Goal: Information Seeking & Learning: Find specific fact

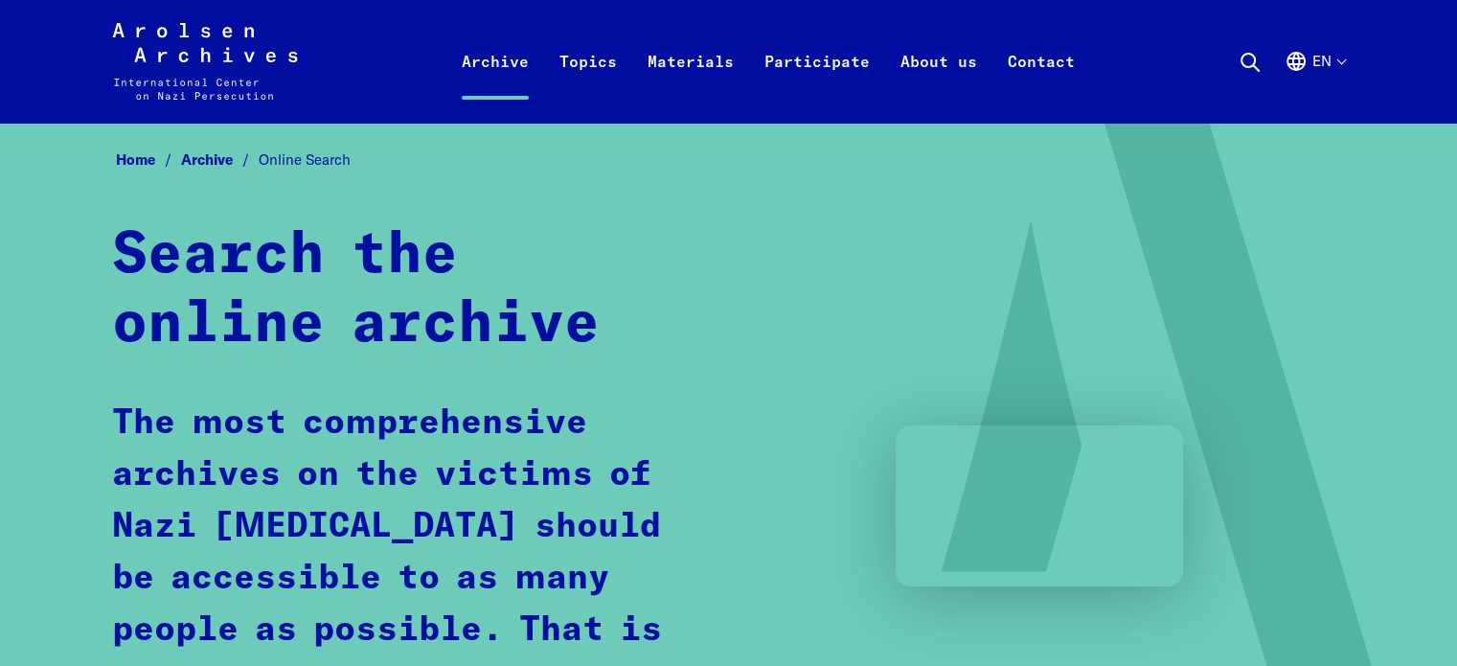
click at [1241, 53] on icon at bounding box center [1249, 62] width 23 height 23
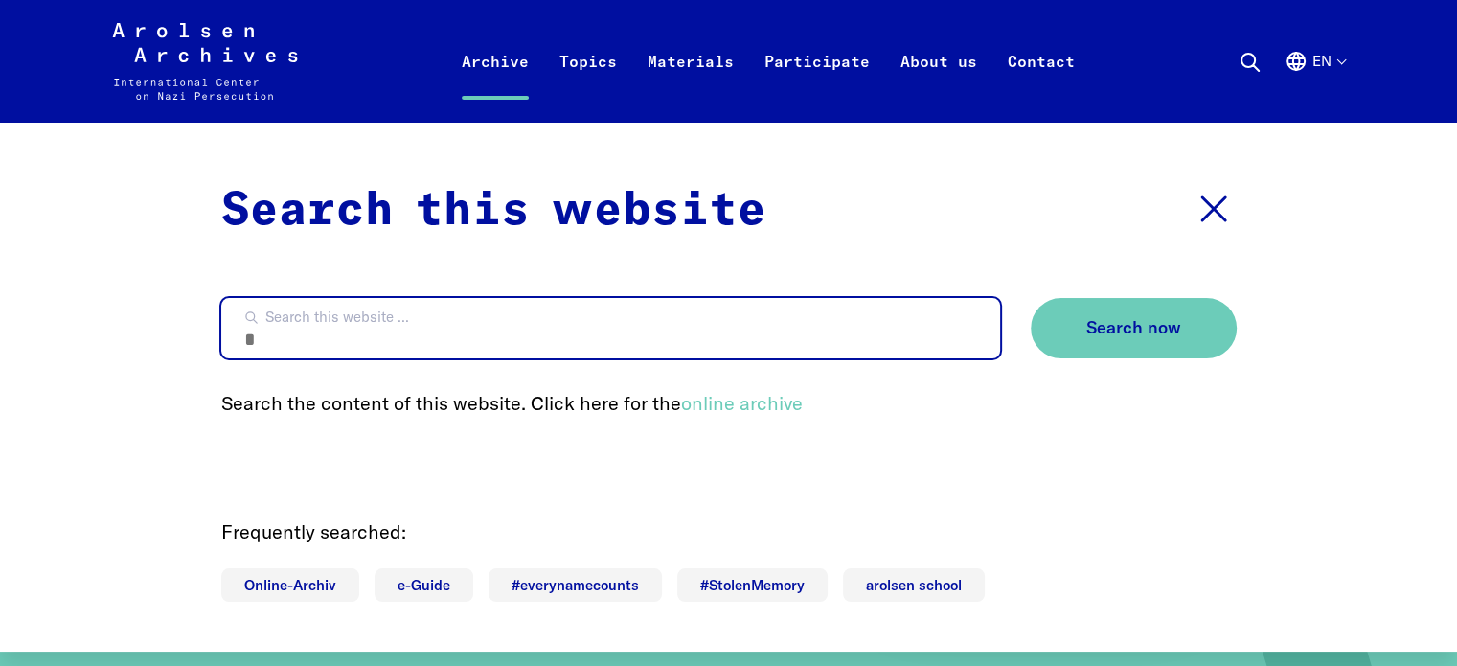
click at [495, 338] on input "Search this website ..." at bounding box center [610, 328] width 779 height 60
type input "*******"
click at [1030, 298] on button "Search now" at bounding box center [1133, 328] width 206 height 60
